Goal: Task Accomplishment & Management: Use online tool/utility

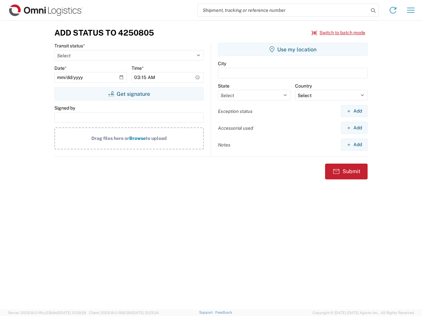
click at [283, 10] on input "search" at bounding box center [283, 10] width 171 height 13
click at [373, 11] on icon at bounding box center [372, 10] width 9 height 9
click at [393, 10] on icon at bounding box center [392, 10] width 11 height 11
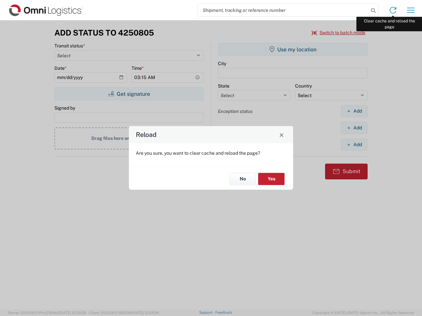
click at [411, 10] on div "Reload Are you sure, you want to clear cache and reload the page? No Yes" at bounding box center [211, 158] width 422 height 316
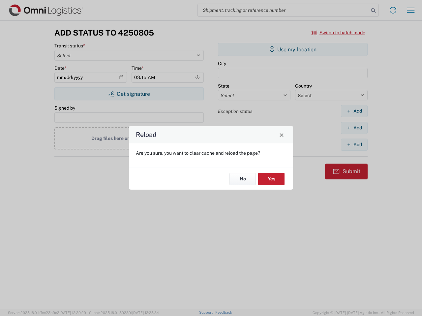
click at [338, 33] on div "Reload Are you sure, you want to clear cache and reload the page? No Yes" at bounding box center [211, 158] width 422 height 316
click at [129, 94] on div "Reload Are you sure, you want to clear cache and reload the page? No Yes" at bounding box center [211, 158] width 422 height 316
click at [293, 49] on div "Reload Are you sure, you want to clear cache and reload the page? No Yes" at bounding box center [211, 158] width 422 height 316
click at [354, 111] on div "Reload Are you sure, you want to clear cache and reload the page? No Yes" at bounding box center [211, 158] width 422 height 316
click at [354, 128] on div "Reload Are you sure, you want to clear cache and reload the page? No Yes" at bounding box center [211, 158] width 422 height 316
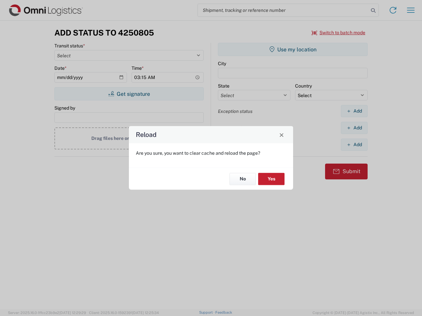
click at [354, 145] on div "Reload Are you sure, you want to clear cache and reload the page? No Yes" at bounding box center [211, 158] width 422 height 316
